Goal: Find specific page/section: Find specific page/section

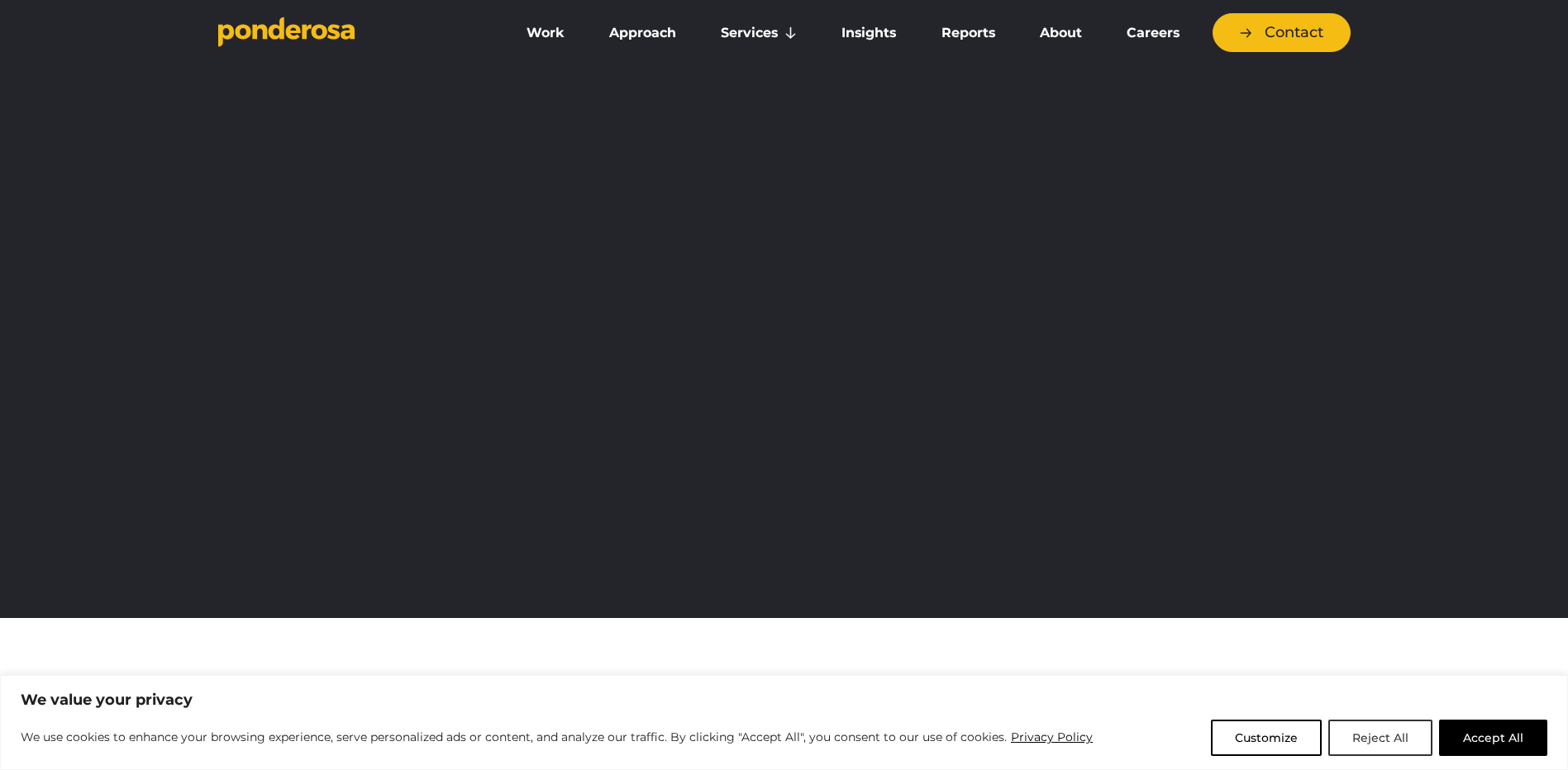
click at [1349, 737] on button "Reject All" at bounding box center [1380, 738] width 104 height 36
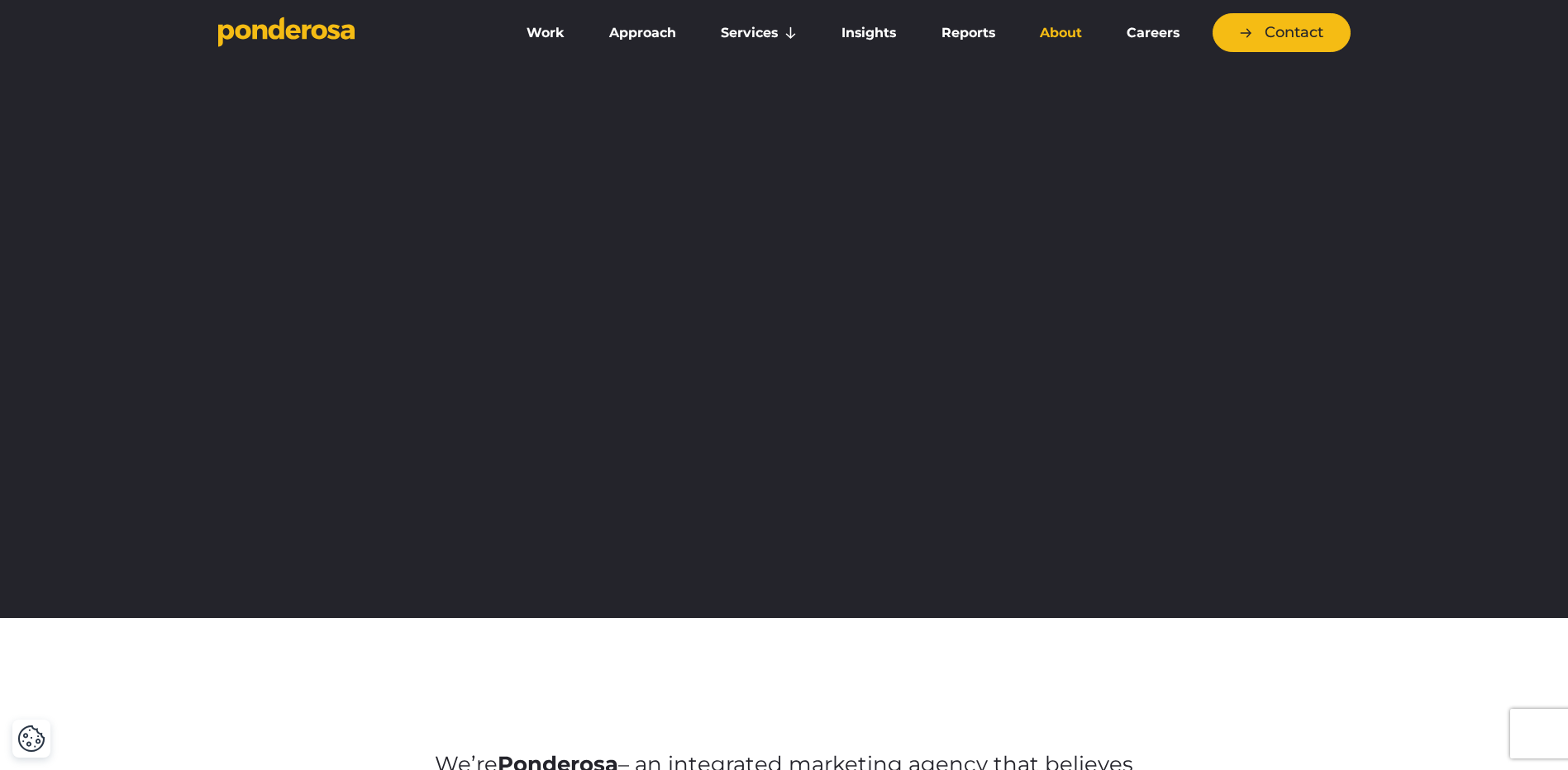
click at [1043, 29] on link "About" at bounding box center [1061, 33] width 80 height 34
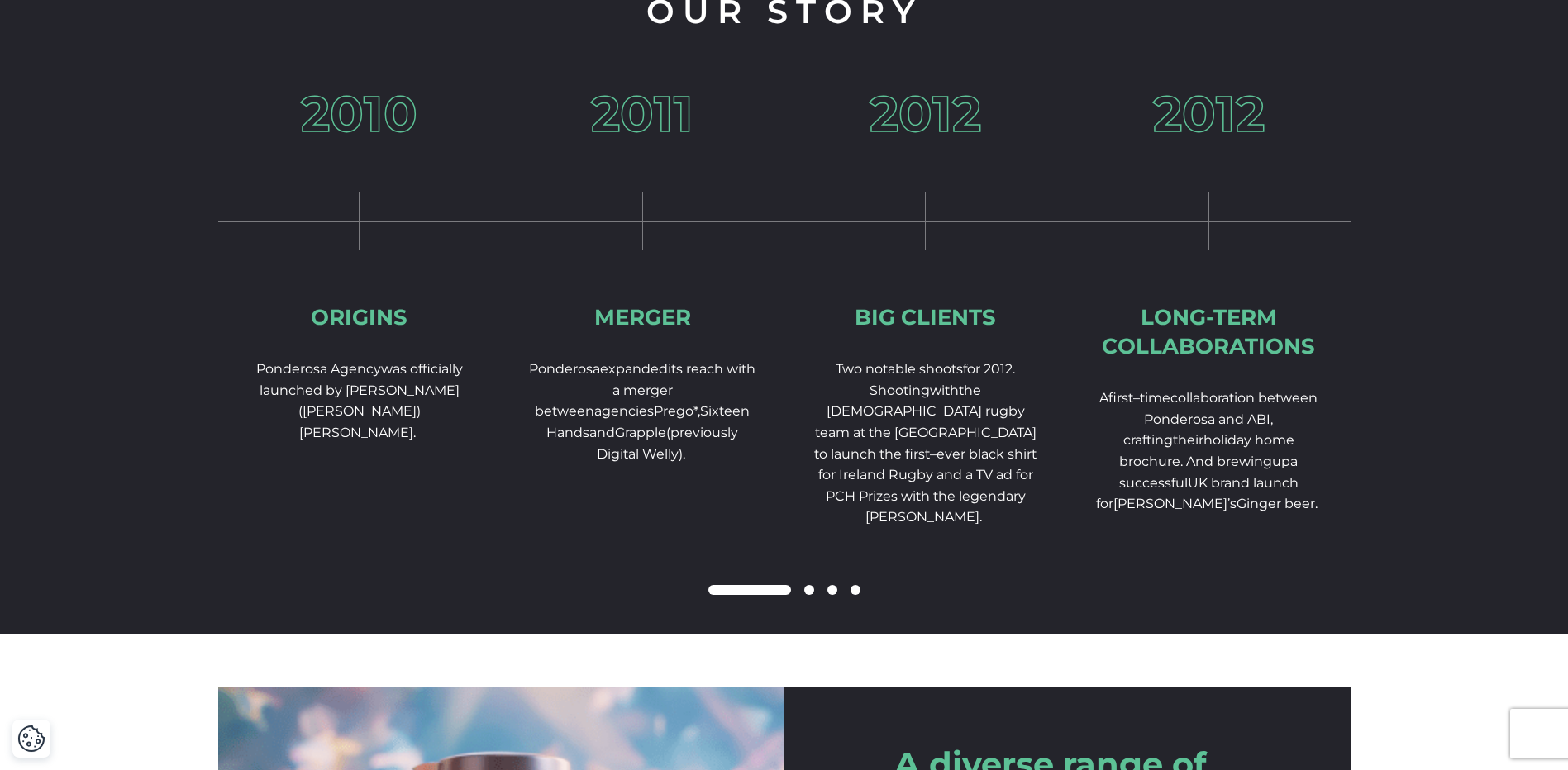
scroll to position [2561, 0]
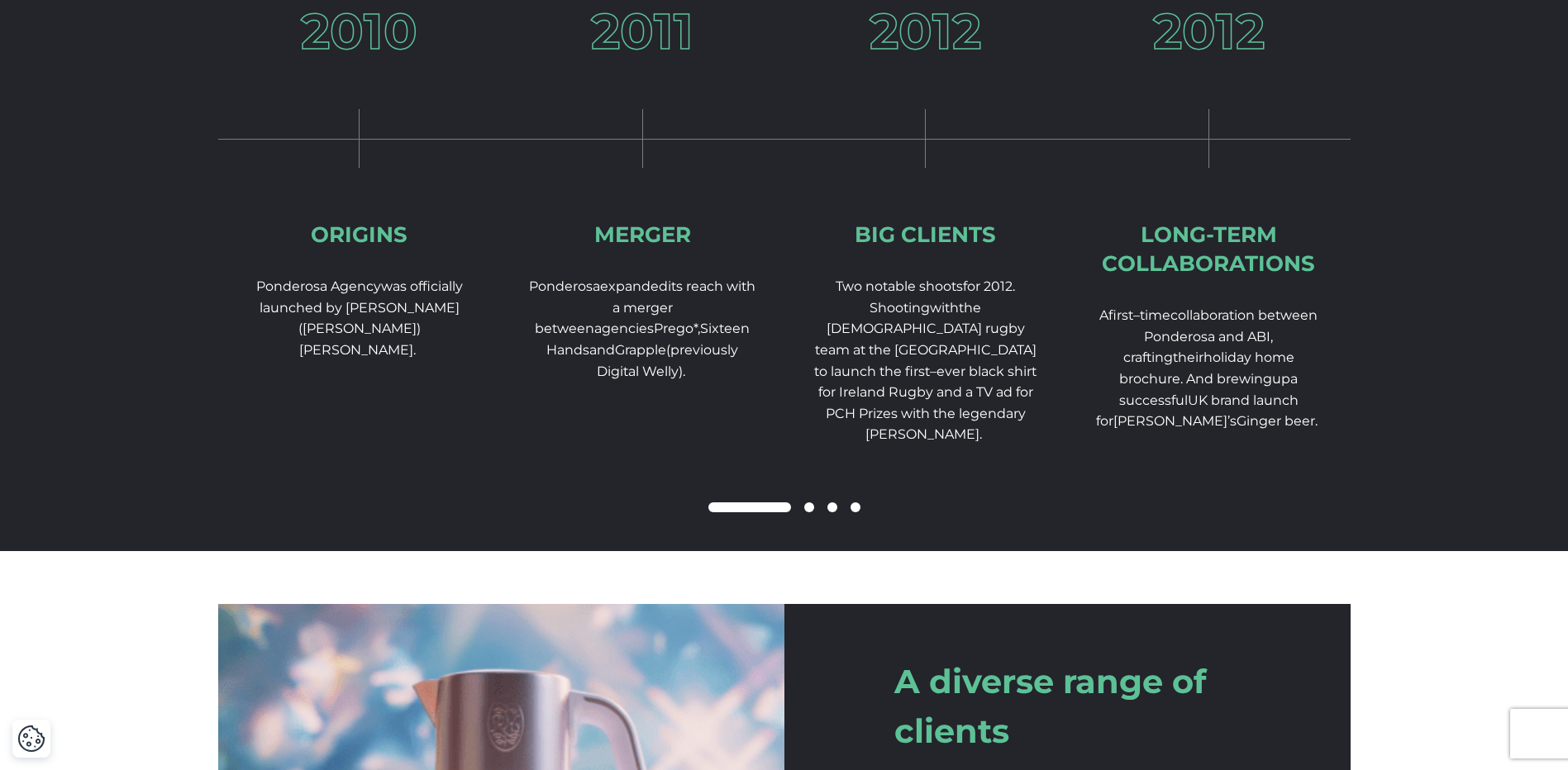
click at [808, 512] on span at bounding box center [809, 507] width 10 height 10
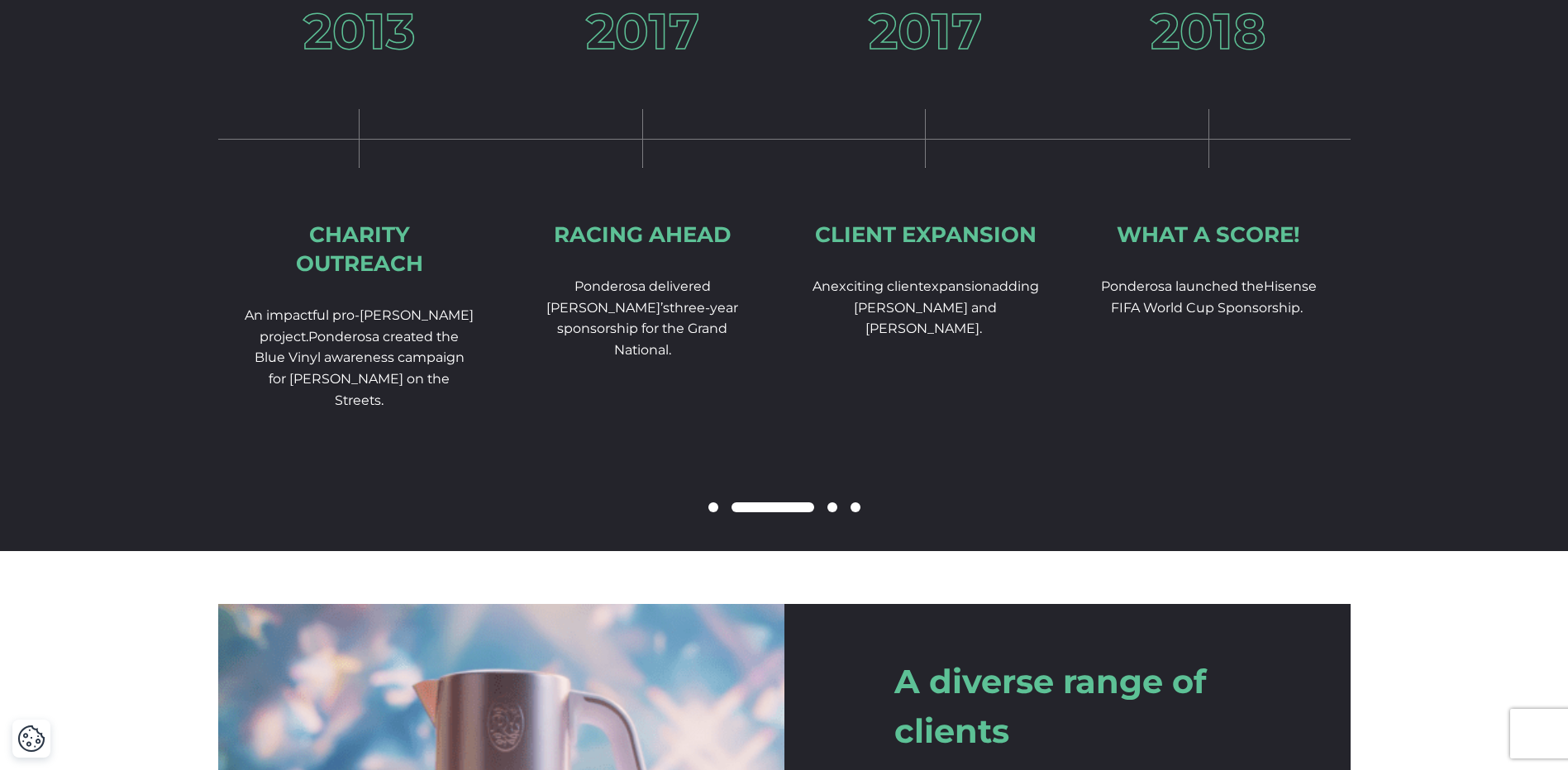
click at [827, 512] on span at bounding box center [832, 507] width 10 height 10
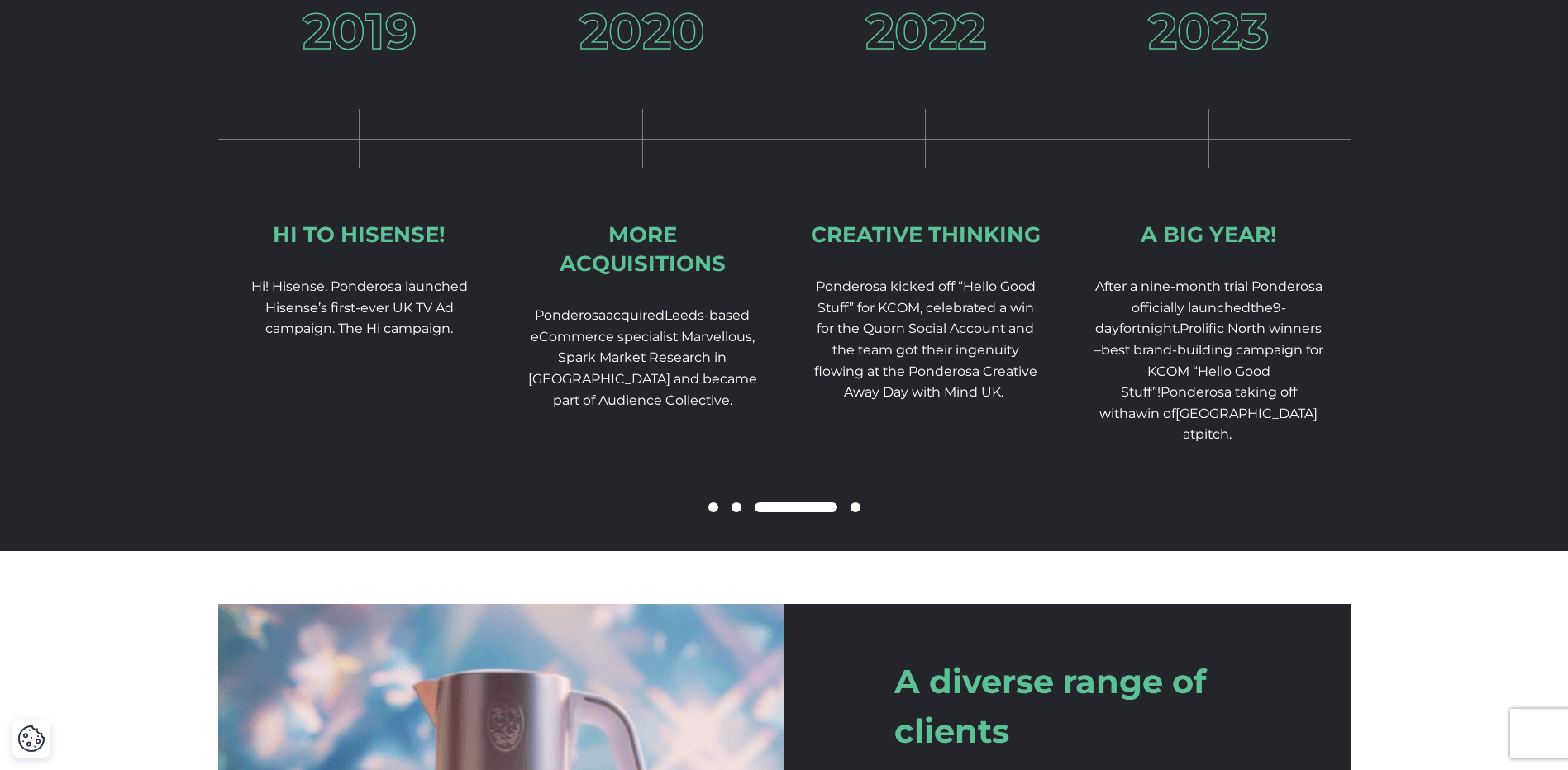
click at [856, 512] on span at bounding box center [856, 507] width 10 height 10
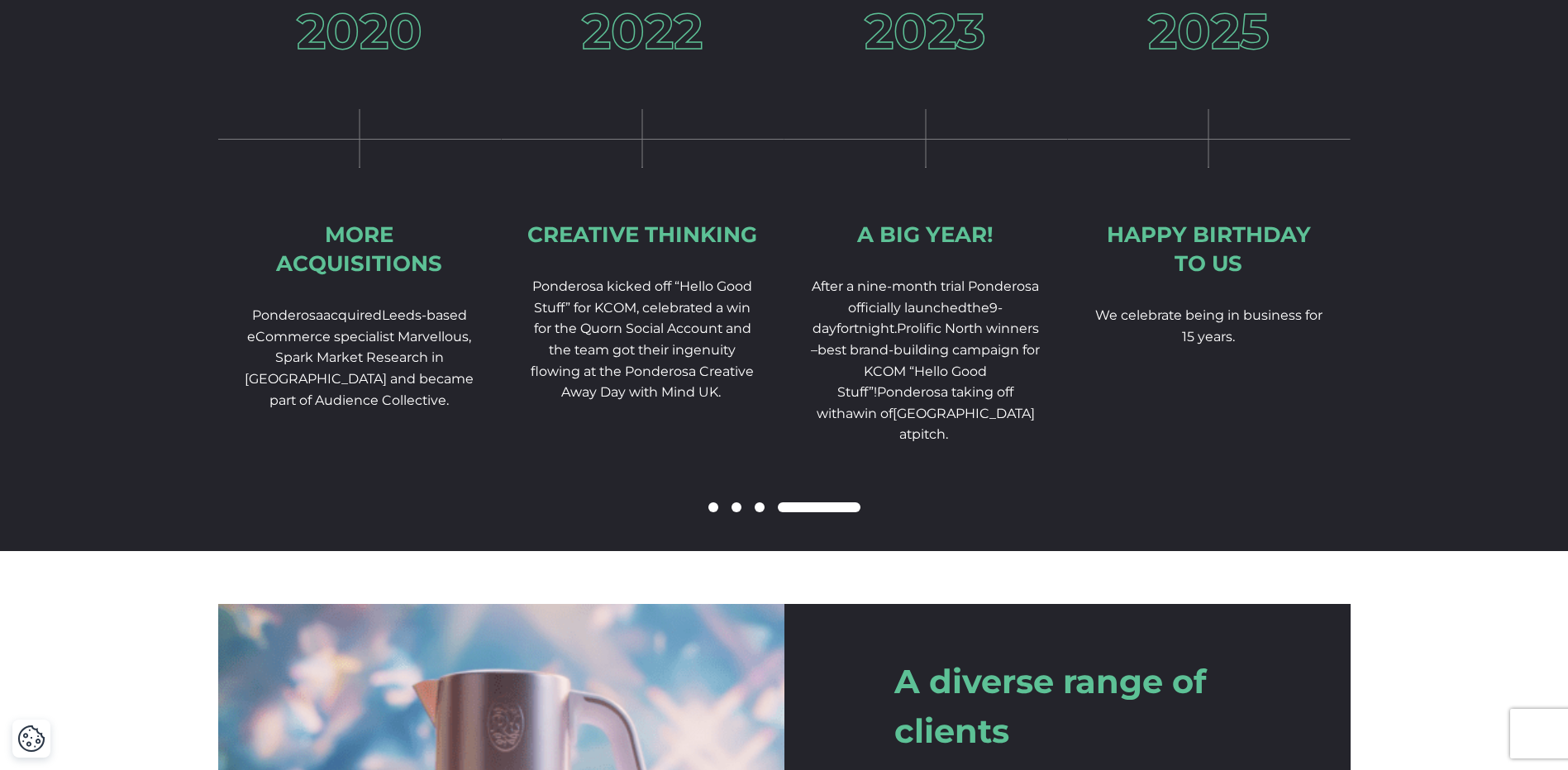
click at [760, 512] on span at bounding box center [760, 507] width 10 height 10
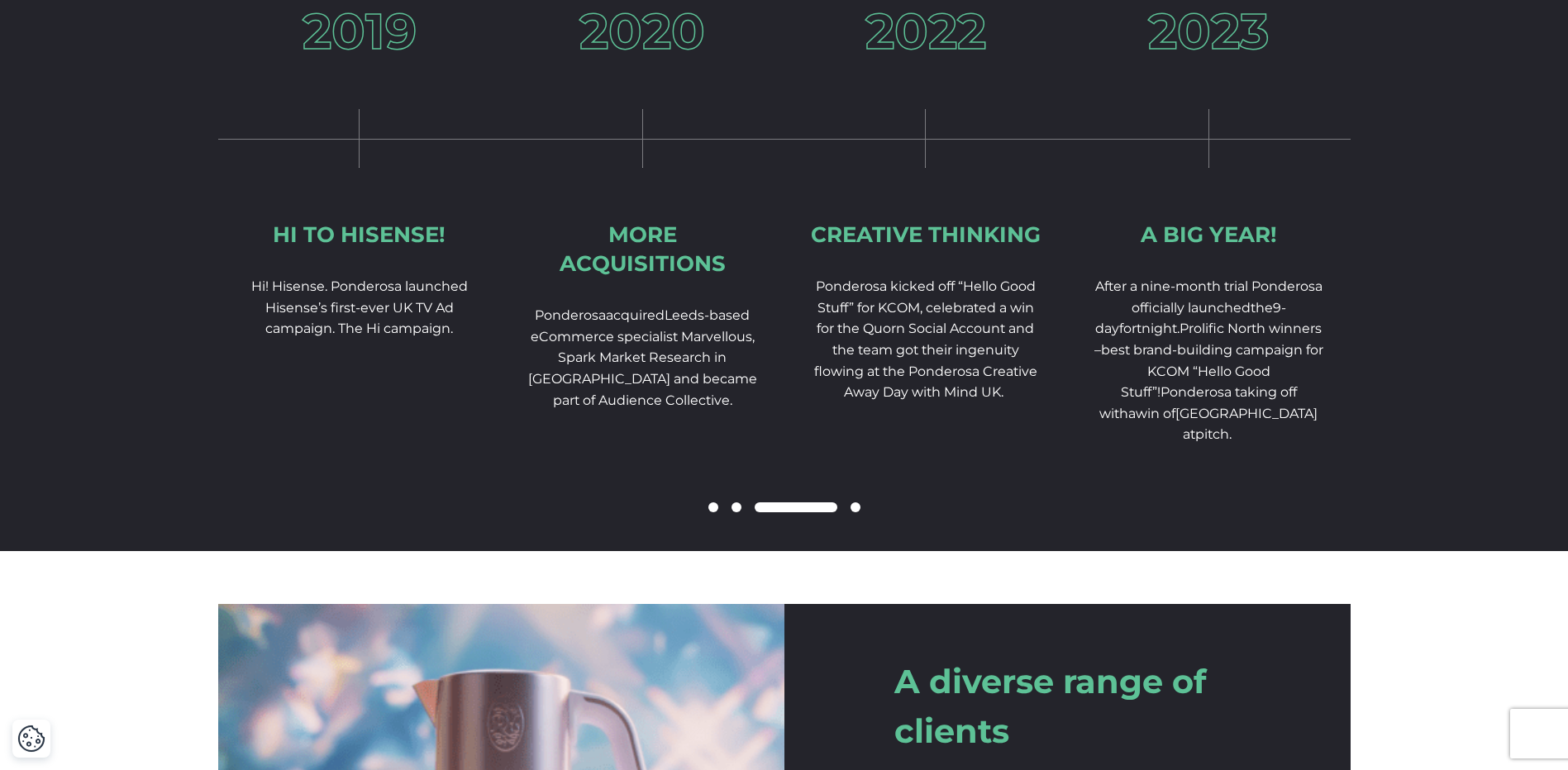
click at [852, 512] on span at bounding box center [856, 507] width 10 height 10
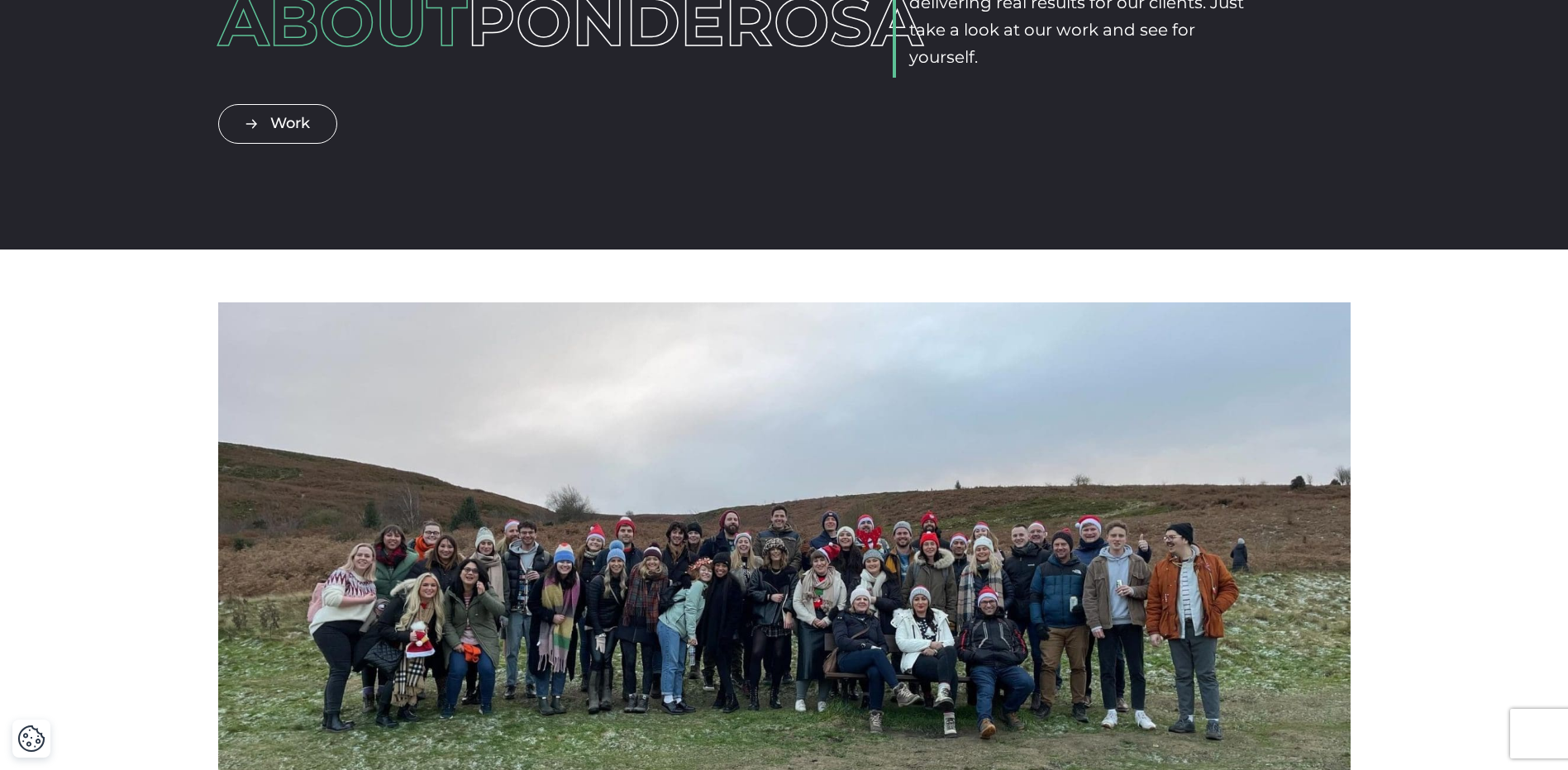
scroll to position [0, 0]
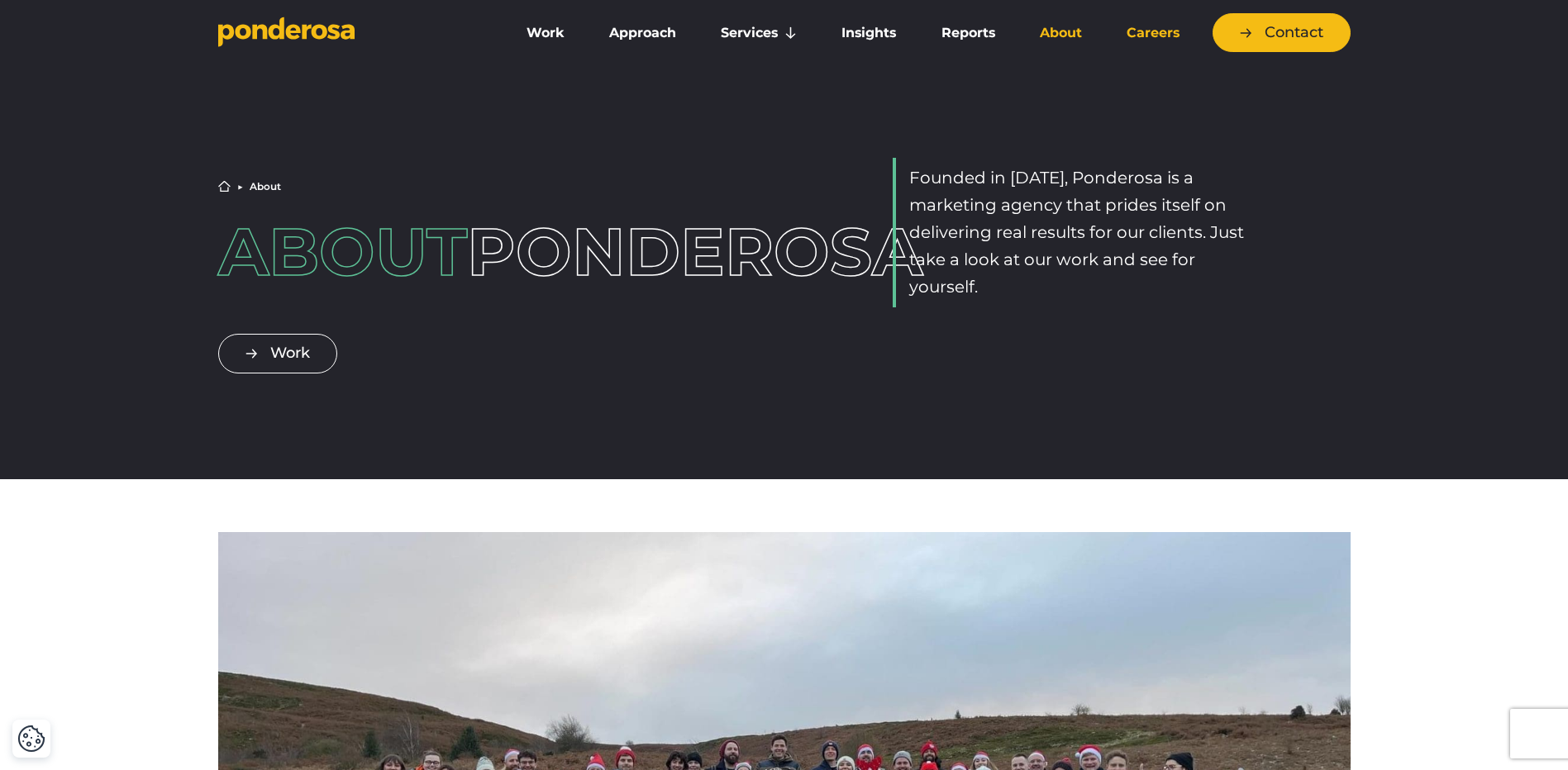
click at [1149, 30] on link "Careers" at bounding box center [1154, 33] width 91 height 34
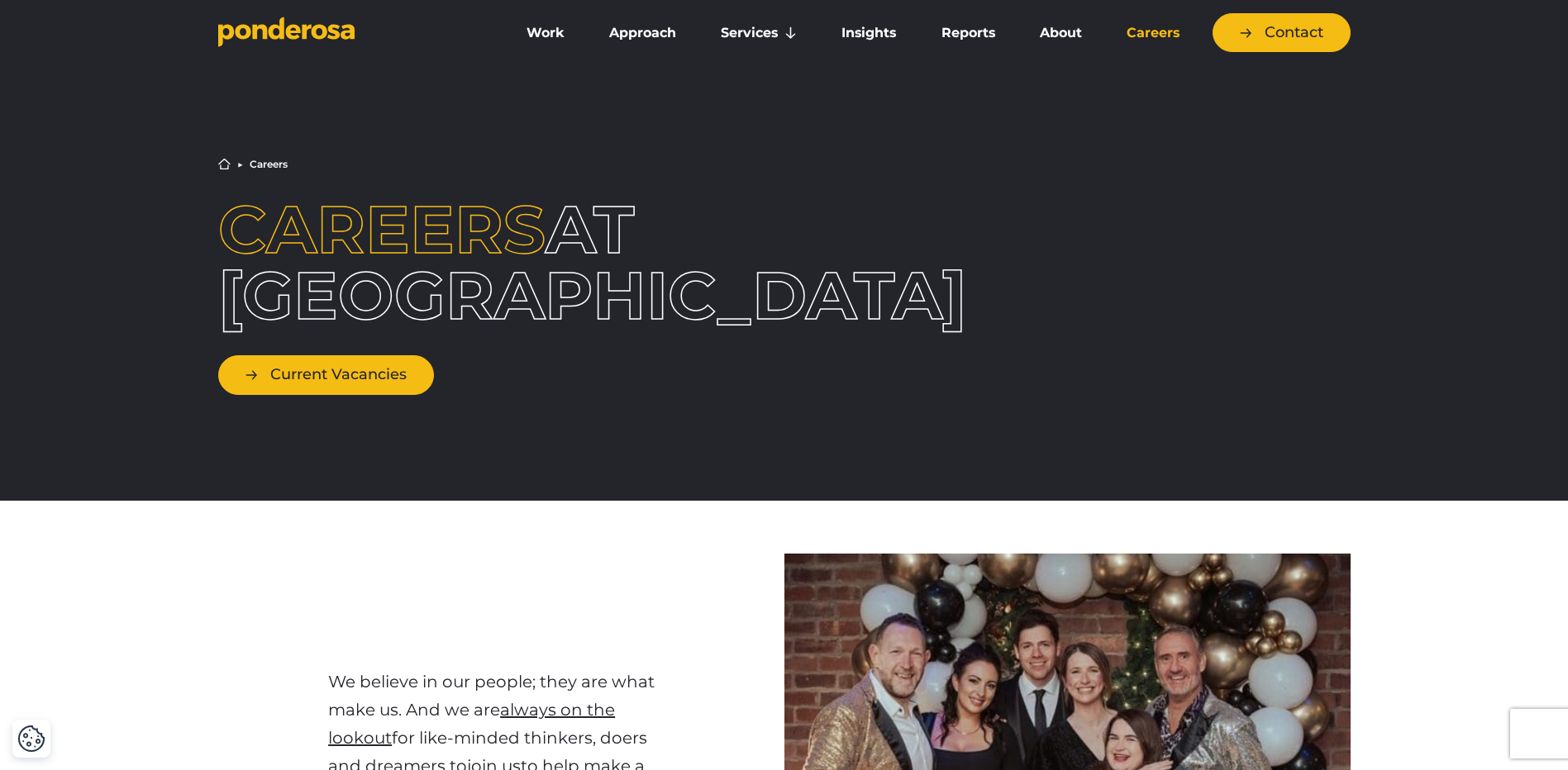
click at [374, 387] on link "Current Vacancies" at bounding box center [326, 375] width 215 height 39
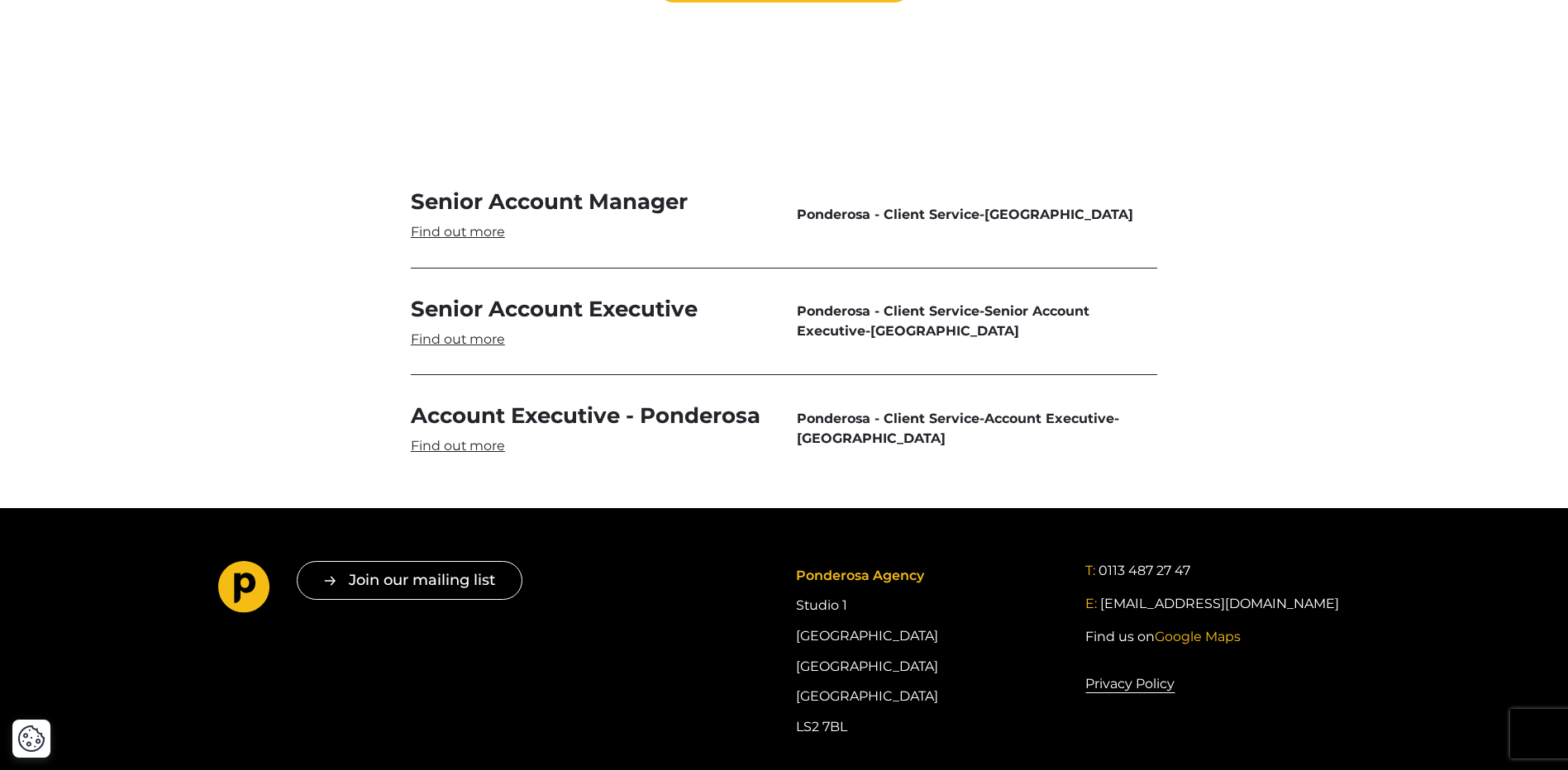
scroll to position [4955, 0]
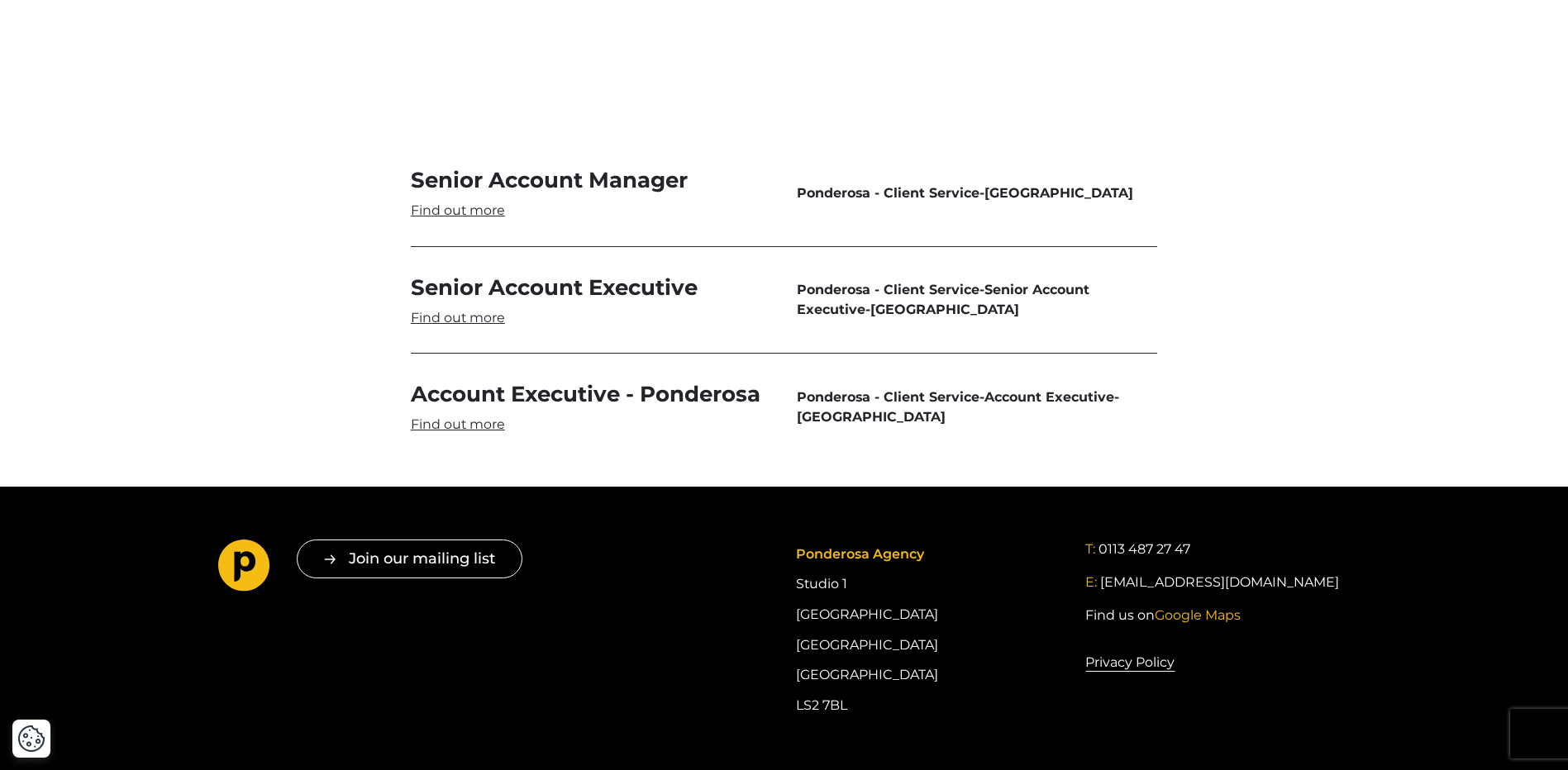
click at [457, 274] on link "Senior Account Executive" at bounding box center [591, 301] width 360 height 53
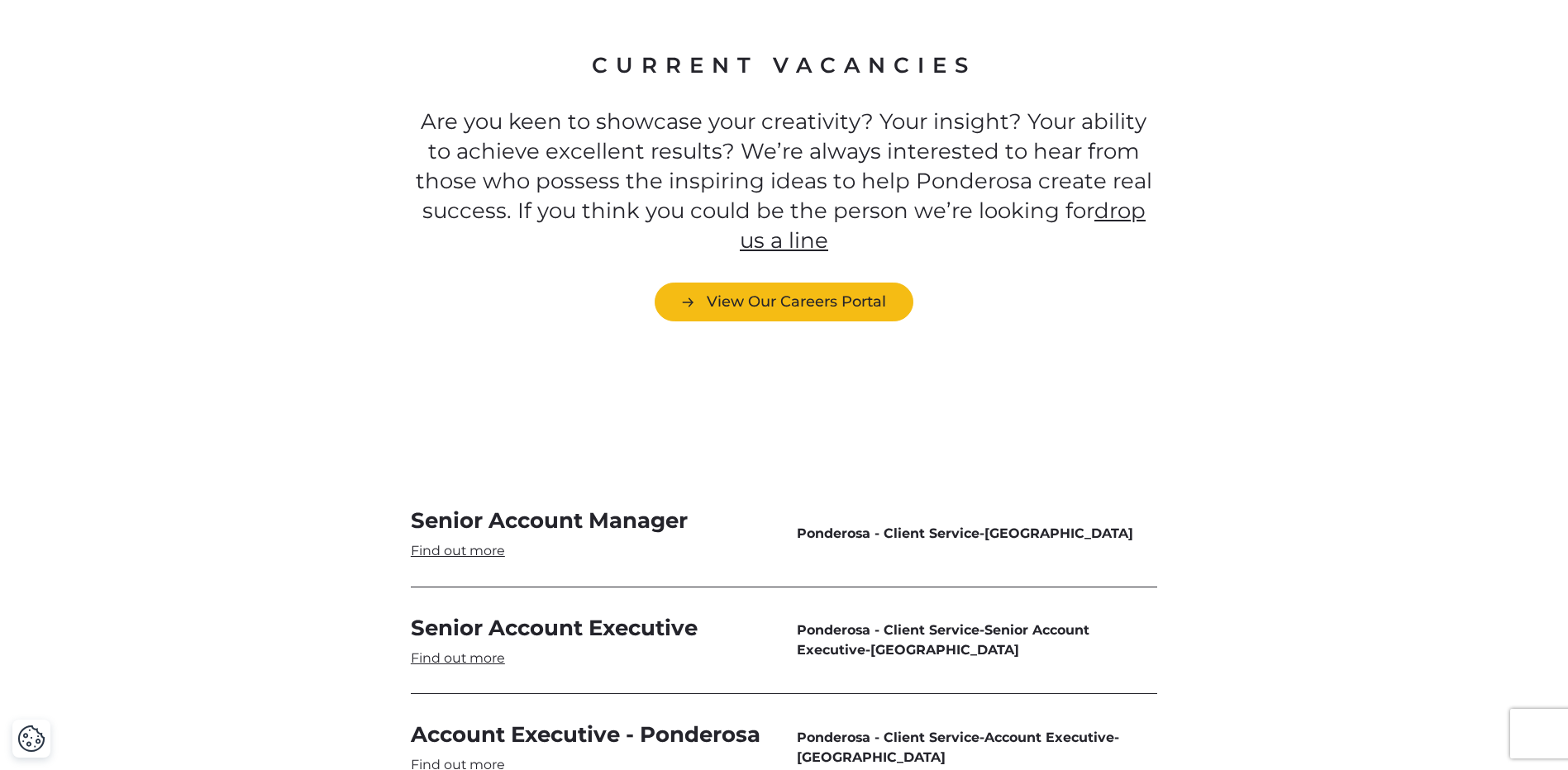
scroll to position [4460, 0]
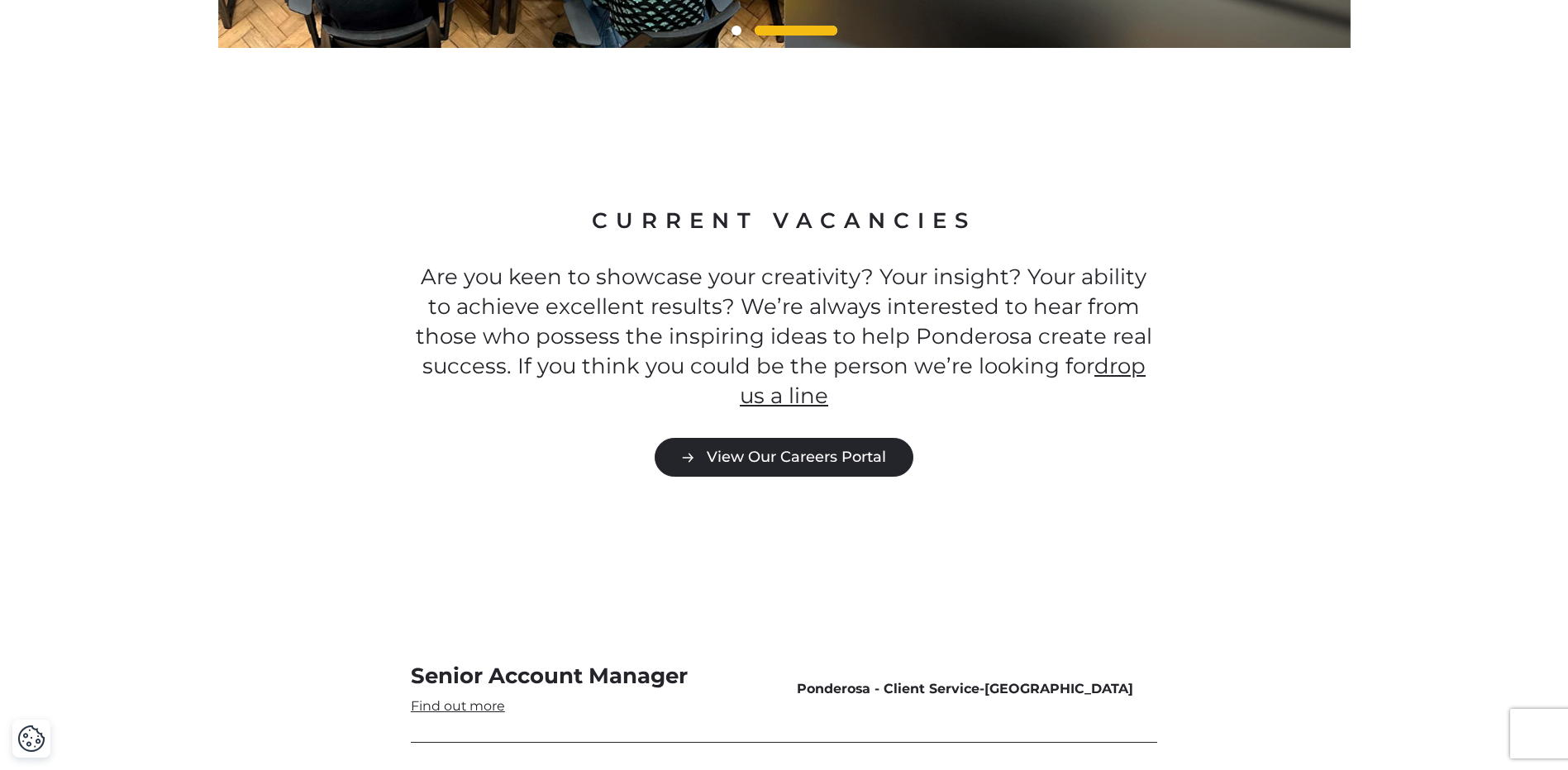
click at [748, 438] on link "View Our Careers Portal" at bounding box center [784, 456] width 258 height 39
